Goal: Task Accomplishment & Management: Manage account settings

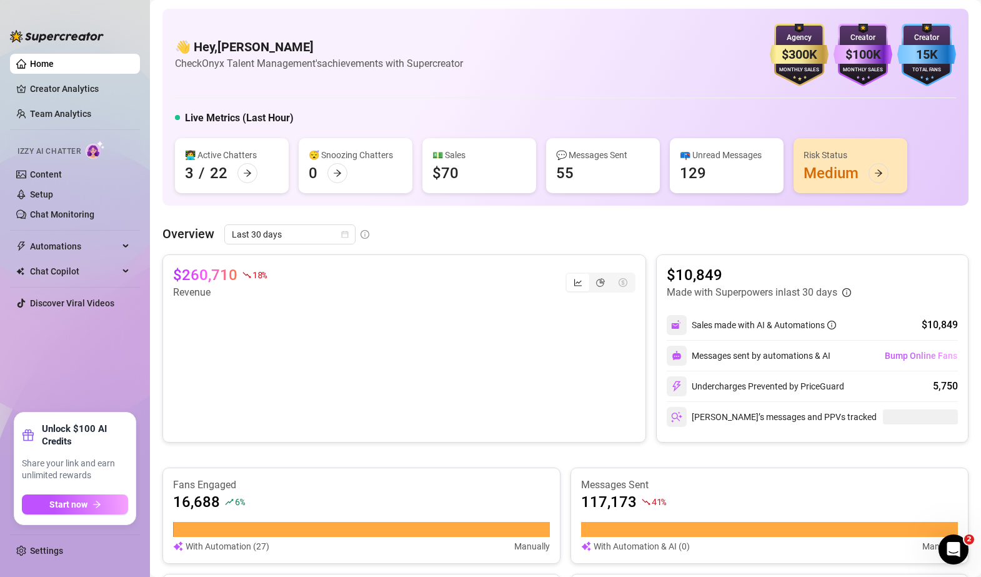
click at [550, 214] on div "👋 Hey, [PERSON_NAME] Check Onyx Talent Management's achievements with Supercrea…" at bounding box center [566, 584] width 806 height 1150
click at [874, 173] on icon "arrow-right" at bounding box center [878, 173] width 9 height 9
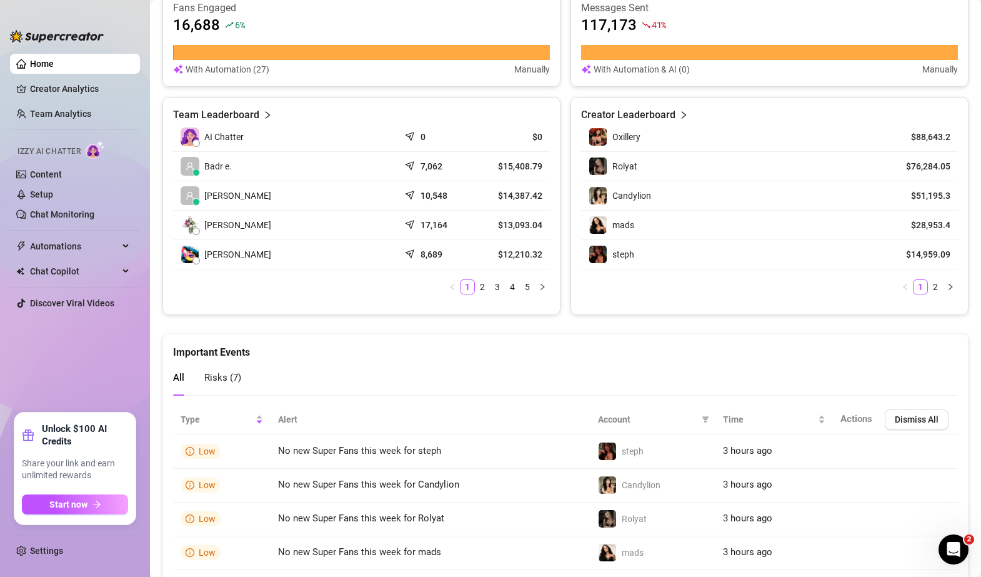
scroll to position [619, 0]
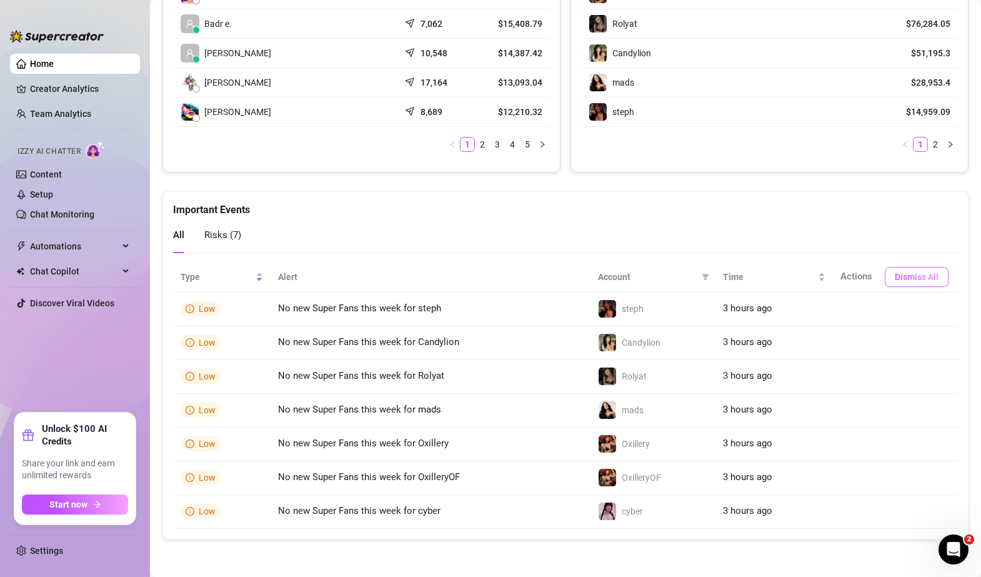
click at [906, 283] on button "Dismiss All" at bounding box center [917, 277] width 64 height 20
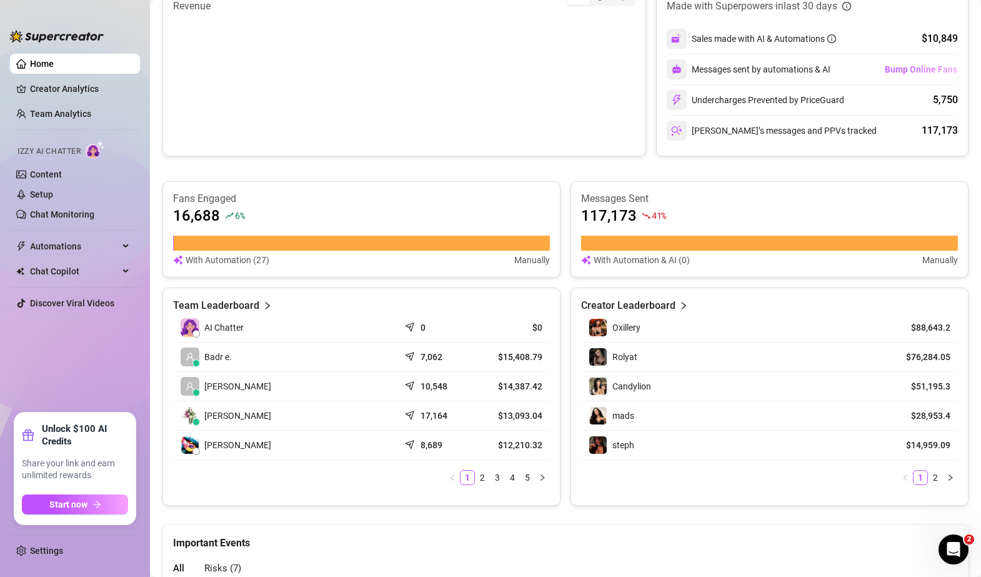
scroll to position [0, 0]
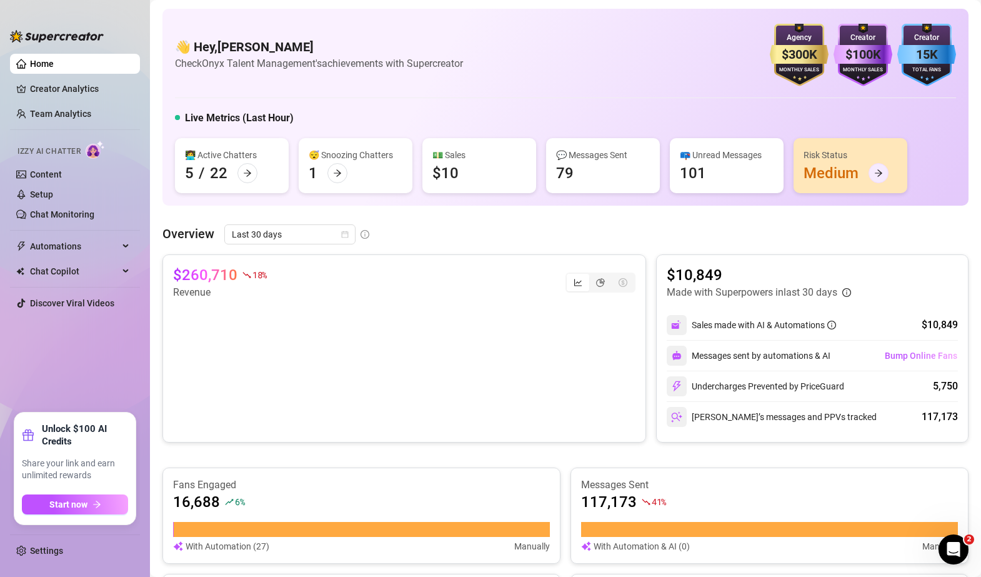
click at [879, 178] on div at bounding box center [879, 173] width 20 height 20
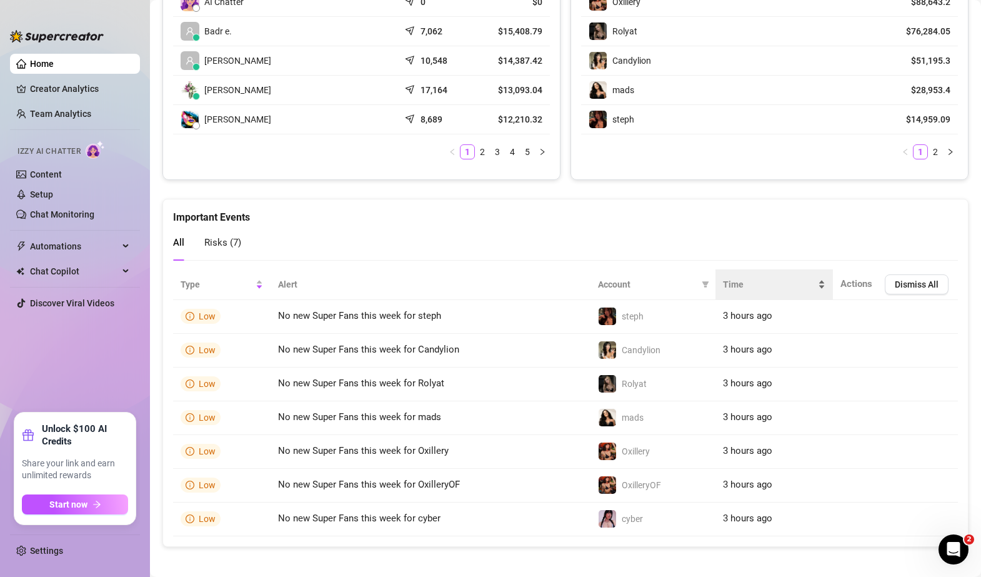
scroll to position [619, 0]
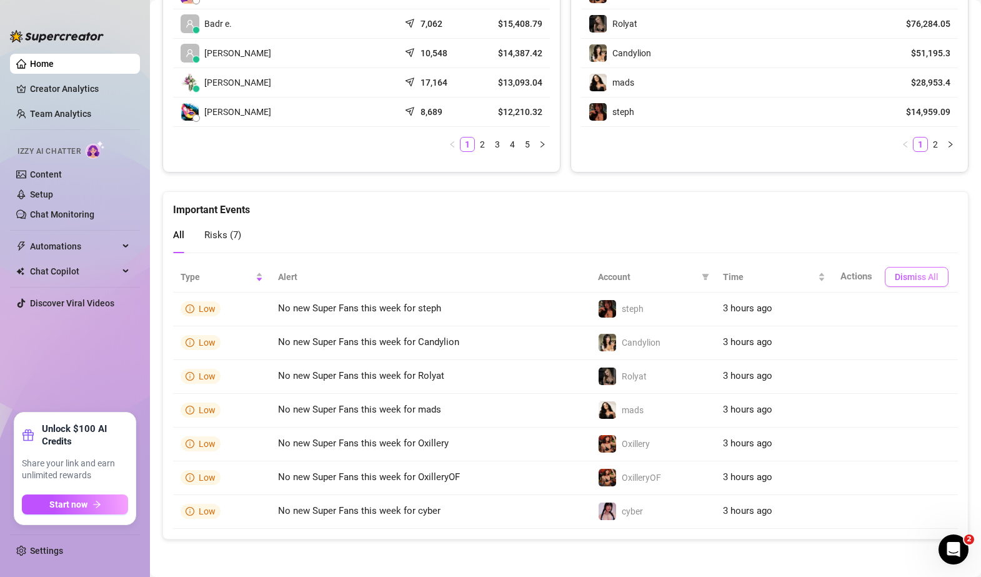
click at [906, 273] on span "Dismiss All" at bounding box center [917, 277] width 44 height 10
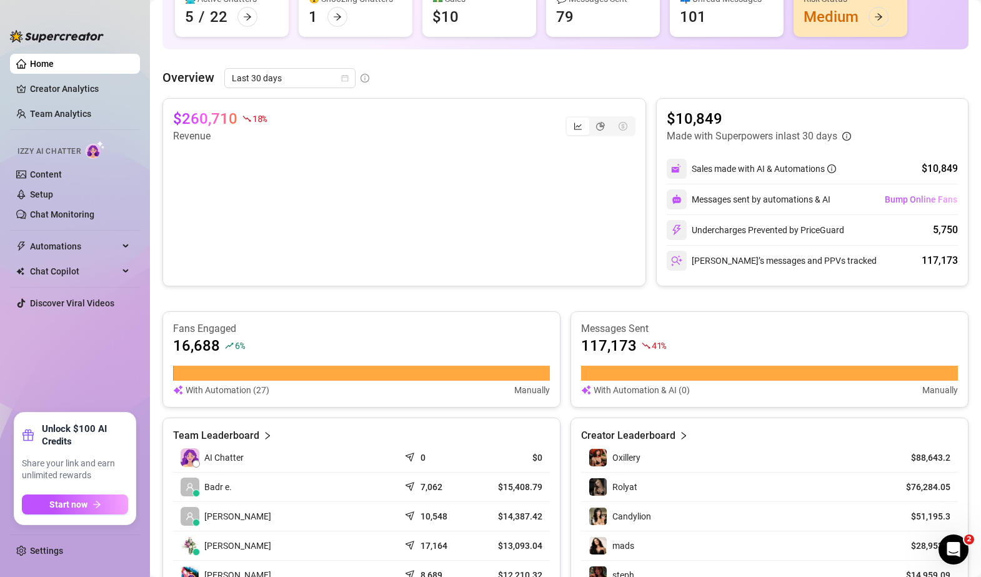
scroll to position [0, 0]
